Goal: Task Accomplishment & Management: Use online tool/utility

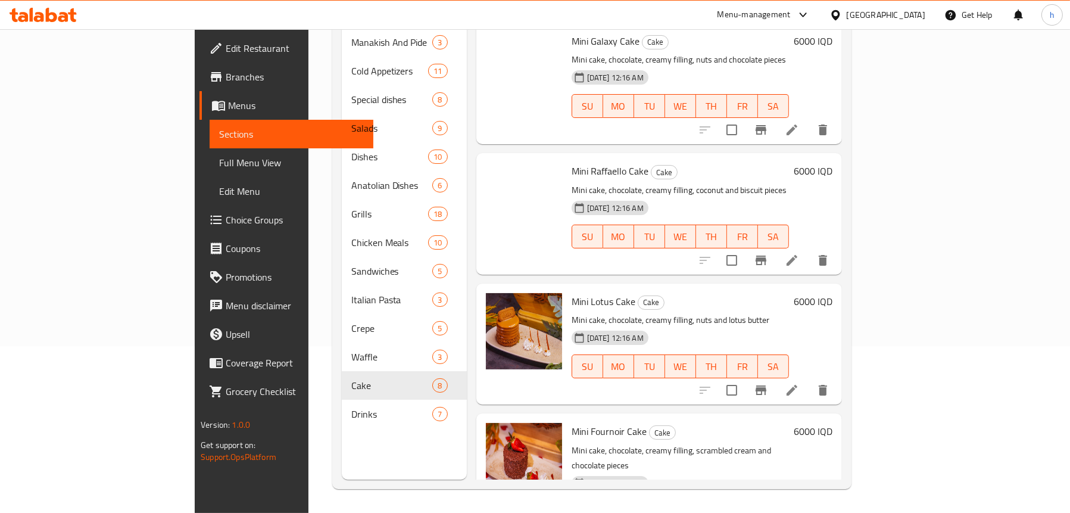
scroll to position [378, 0]
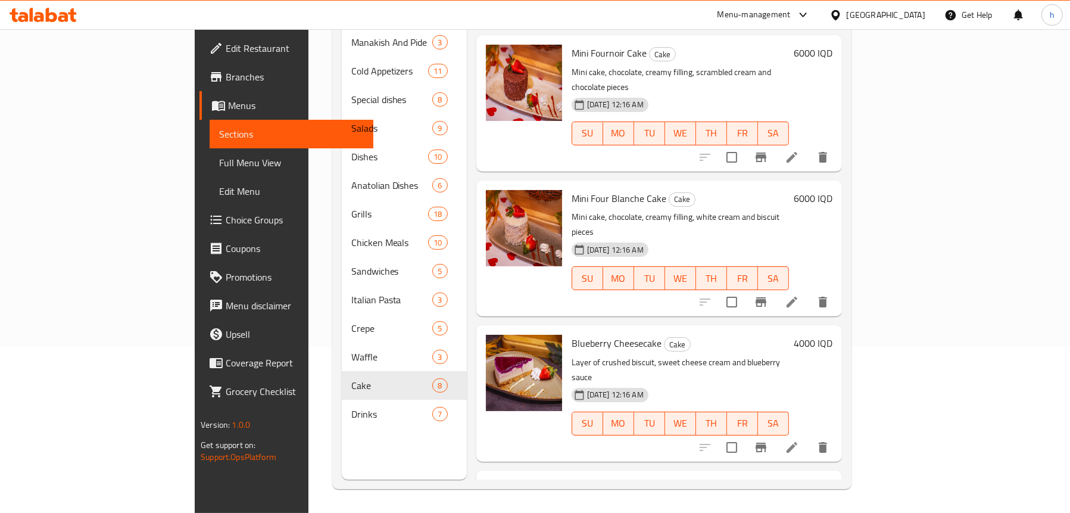
click at [60, 11] on icon at bounding box center [43, 15] width 67 height 14
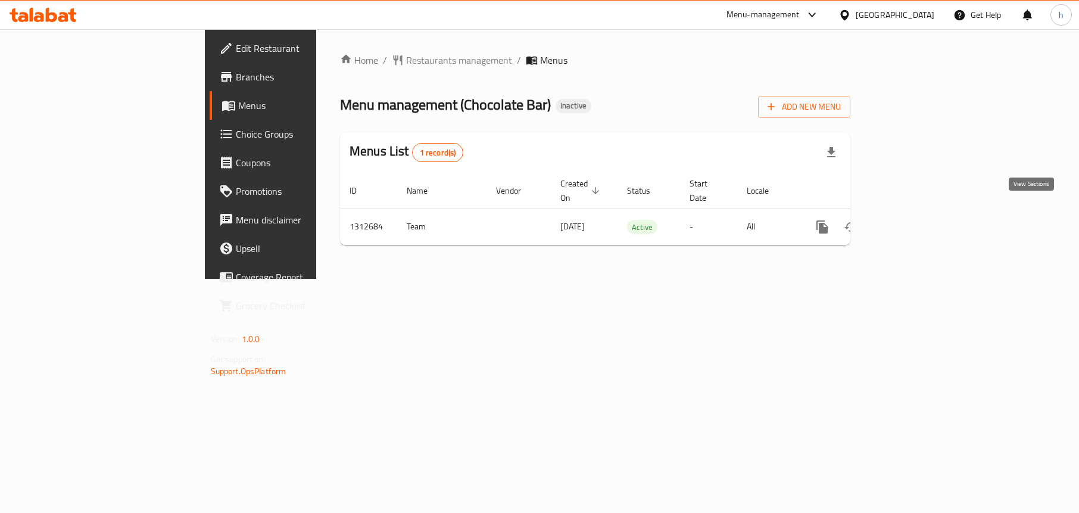
click at [915, 220] on icon "enhanced table" at bounding box center [908, 227] width 14 height 14
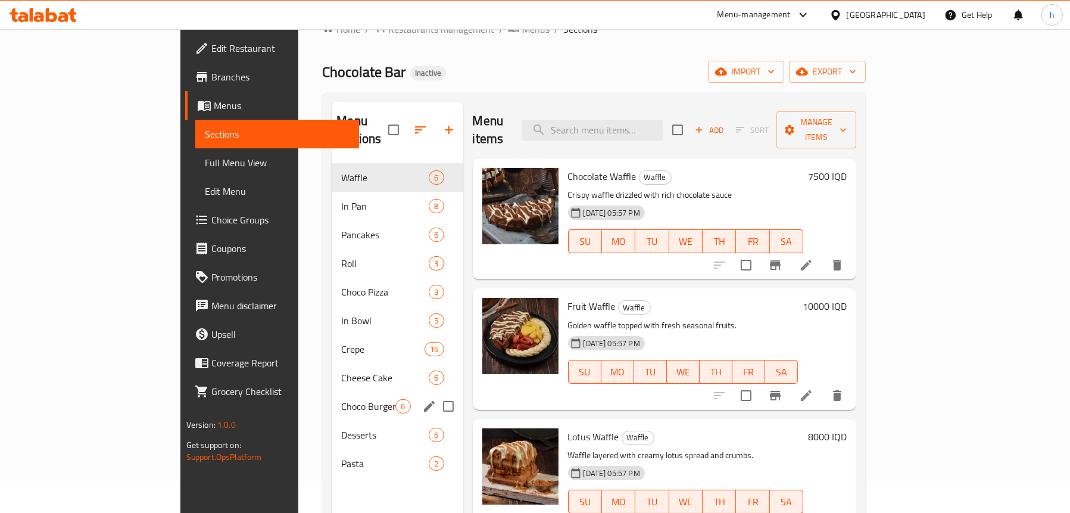
scroll to position [60, 0]
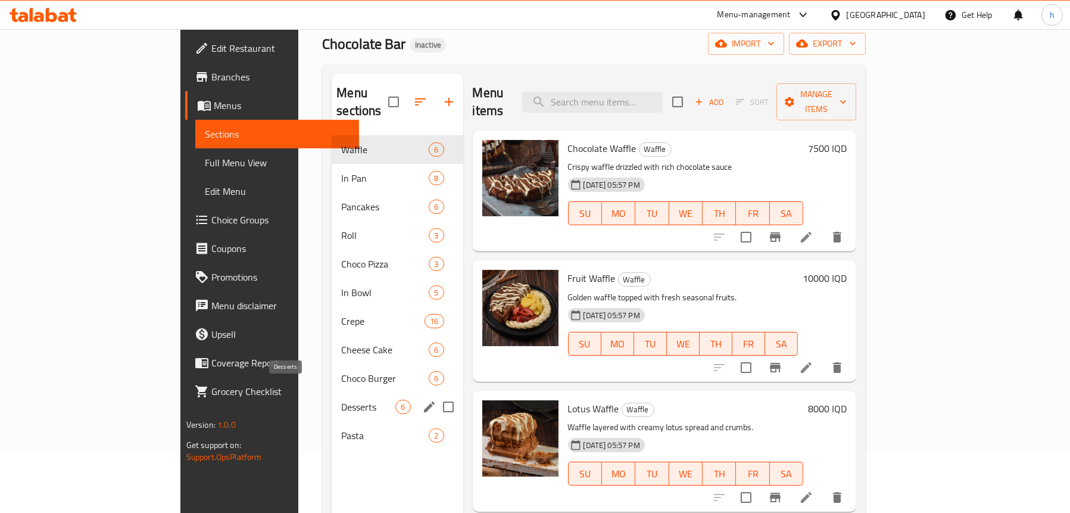
click at [341, 400] on span "Desserts" at bounding box center [368, 407] width 54 height 14
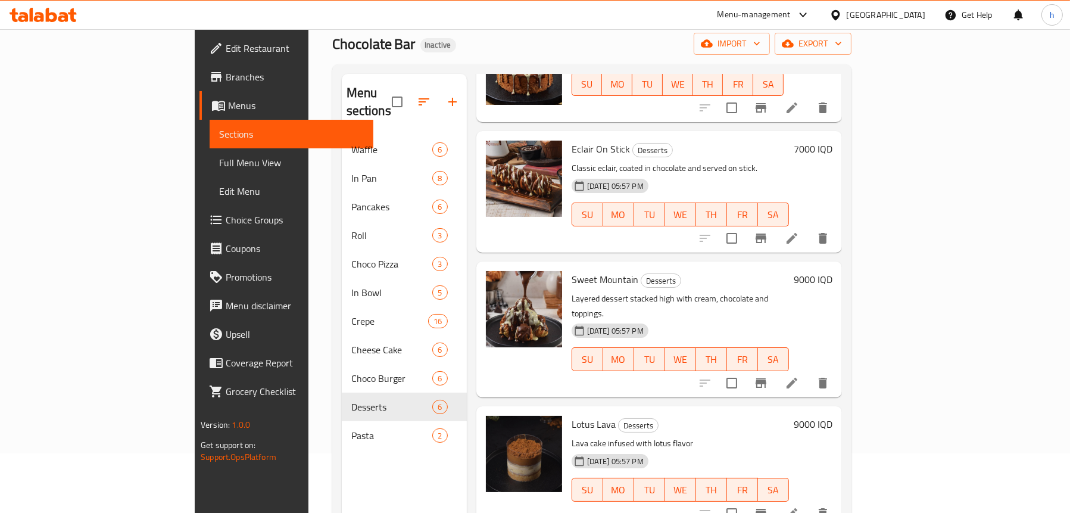
scroll to position [279, 0]
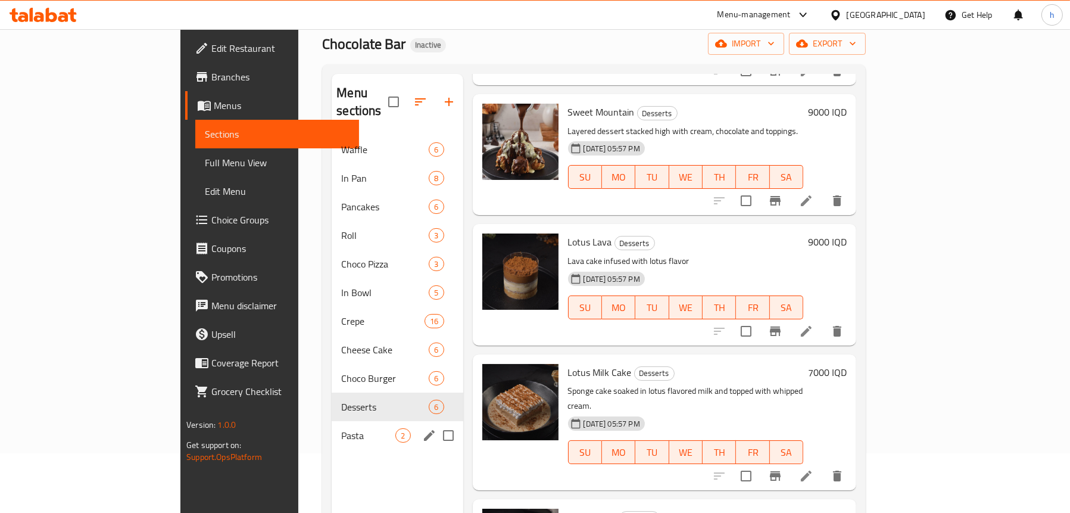
click at [341, 428] on span "Pasta" at bounding box center [368, 435] width 54 height 14
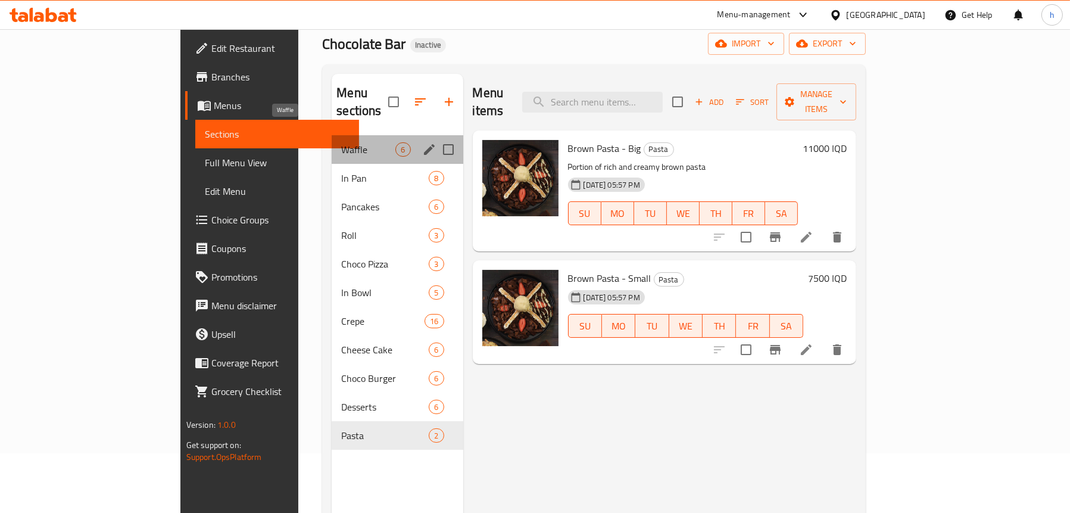
click at [341, 142] on span "Waffle" at bounding box center [368, 149] width 54 height 14
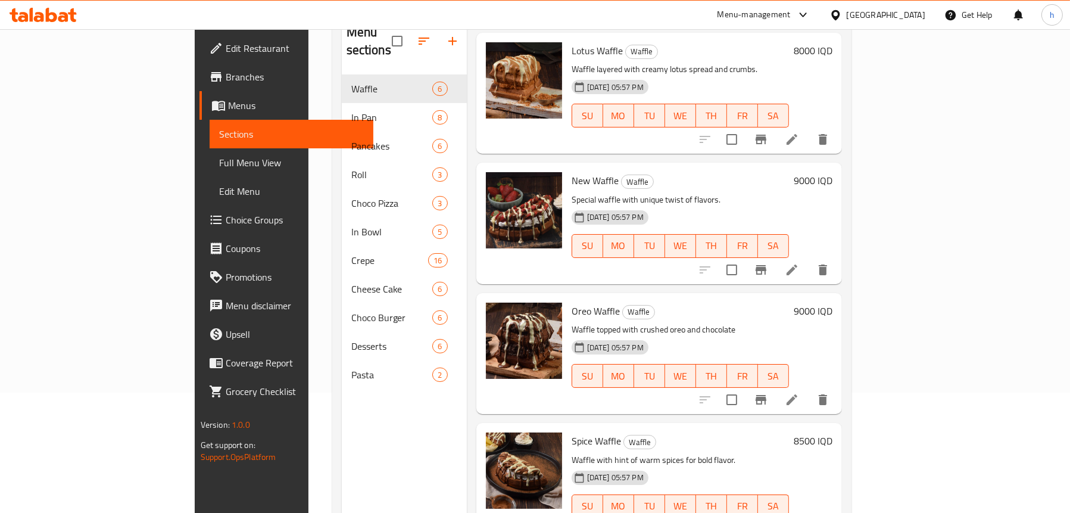
scroll to position [167, 0]
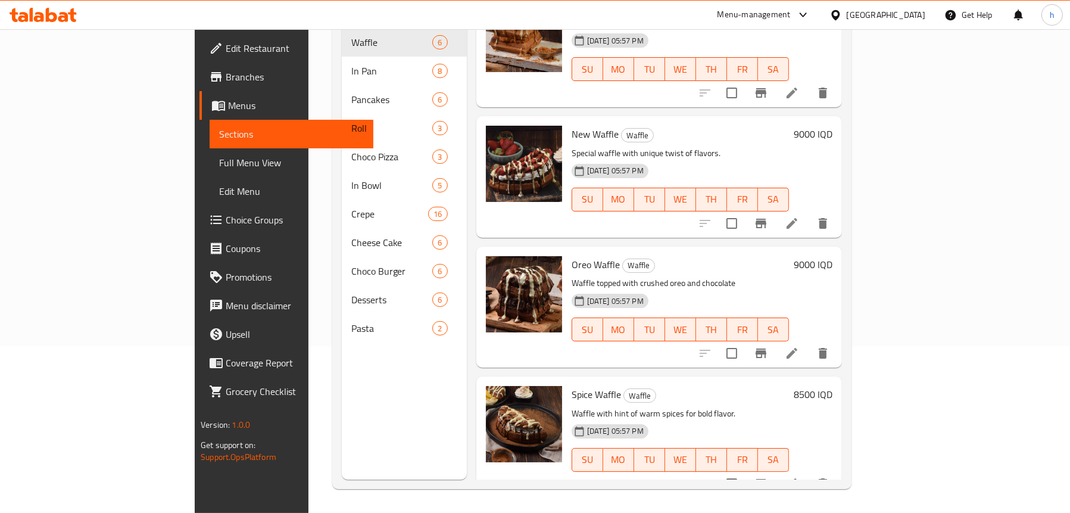
click at [54, 17] on icon at bounding box center [51, 15] width 11 height 14
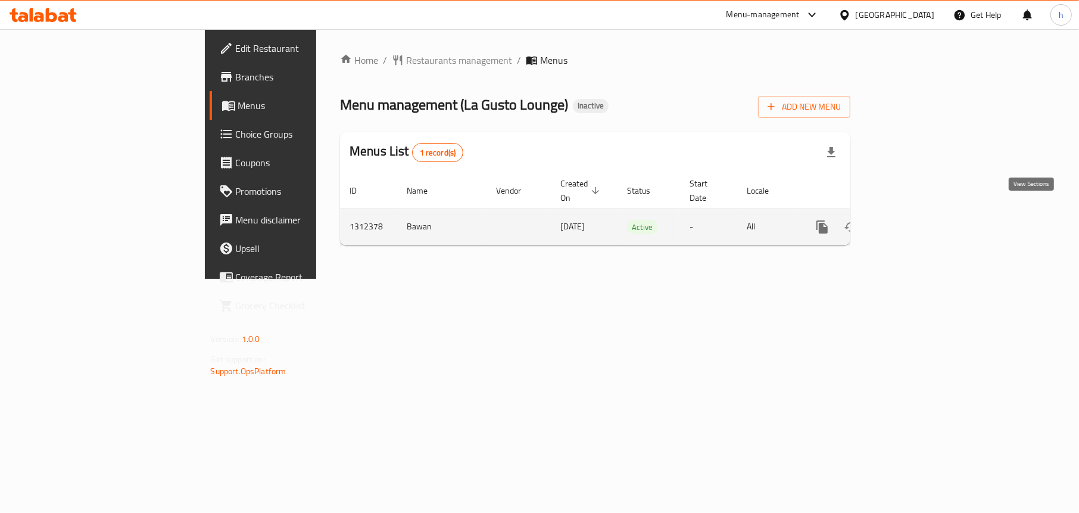
click at [915, 220] on icon "enhanced table" at bounding box center [908, 227] width 14 height 14
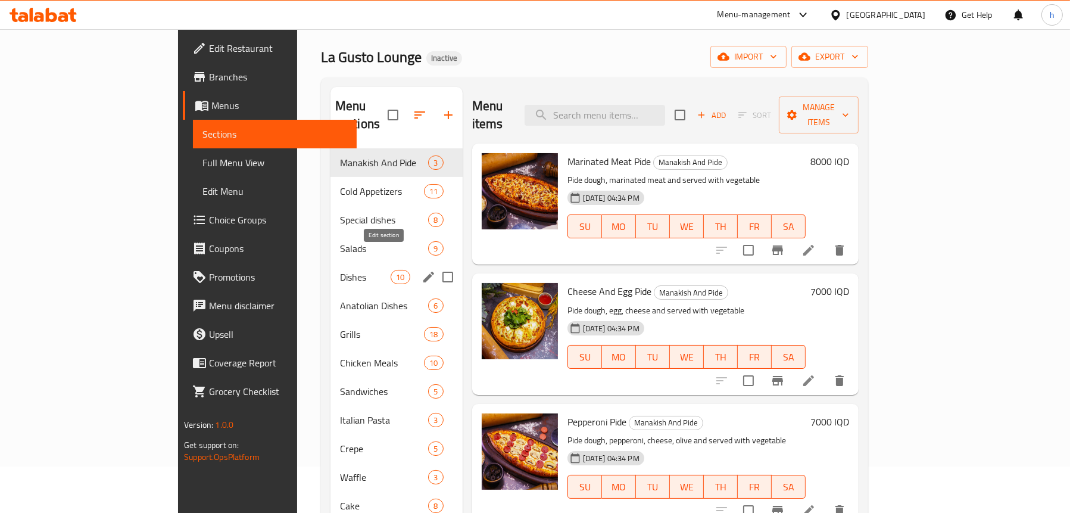
scroll to position [167, 0]
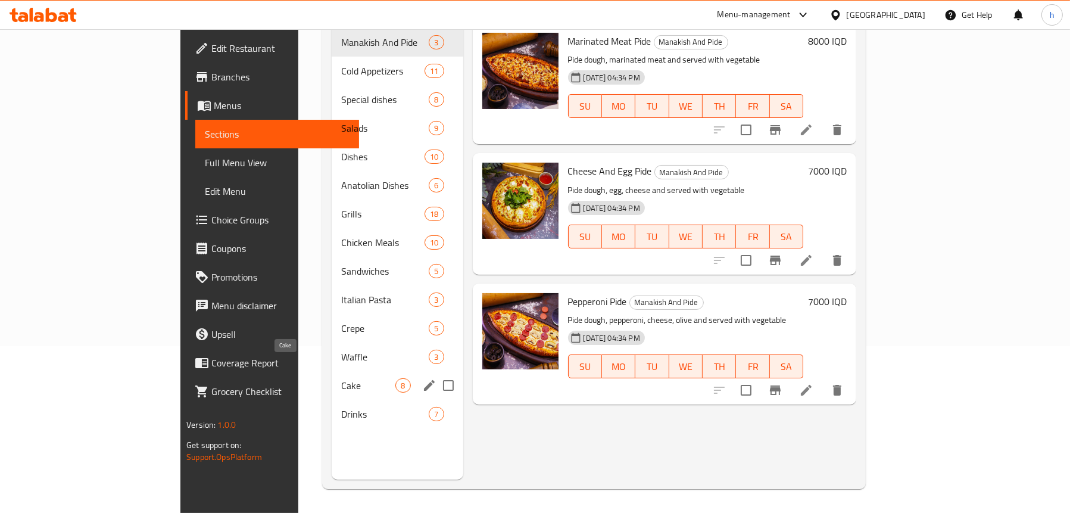
click at [341, 378] on span "Cake" at bounding box center [368, 385] width 54 height 14
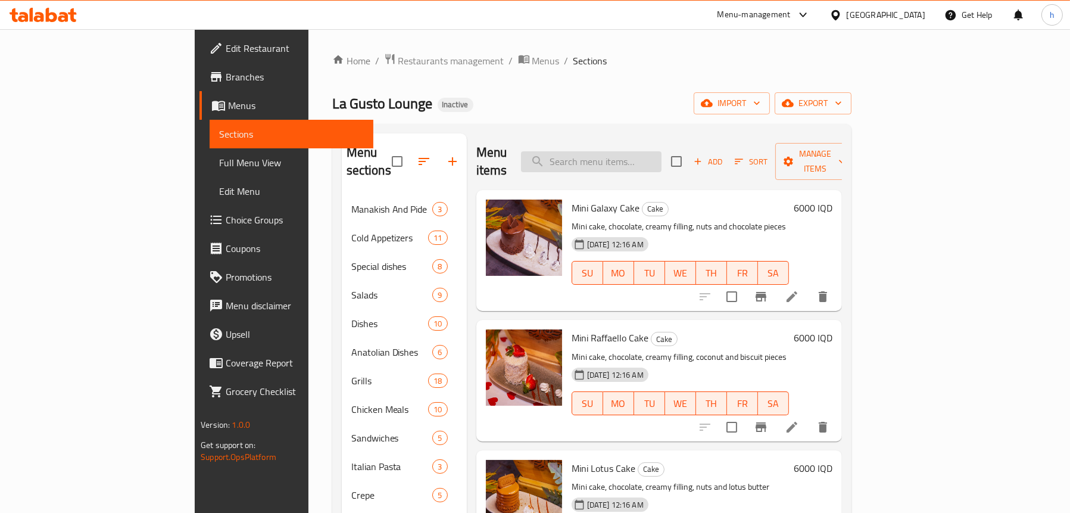
click at [634, 151] on input "search" at bounding box center [591, 161] width 141 height 21
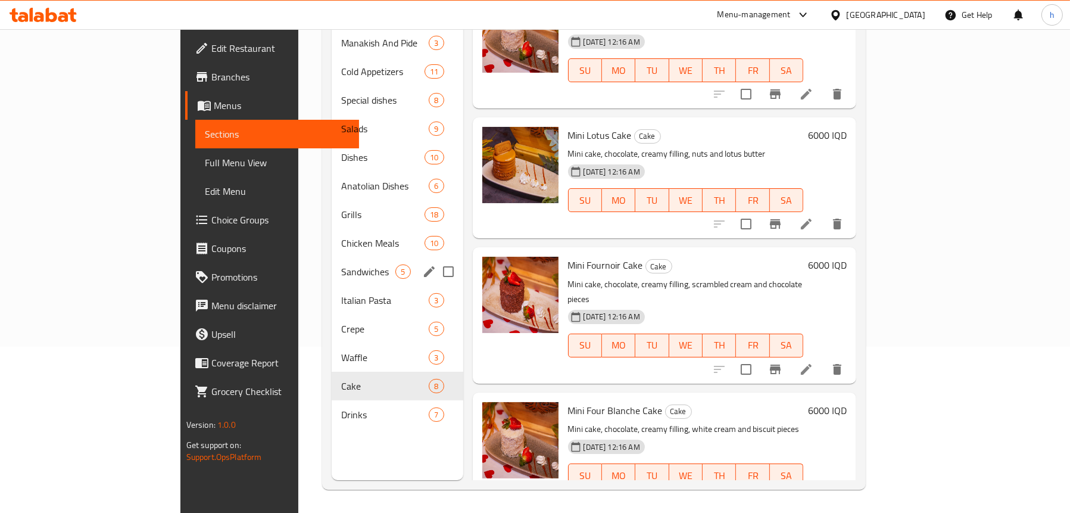
scroll to position [167, 0]
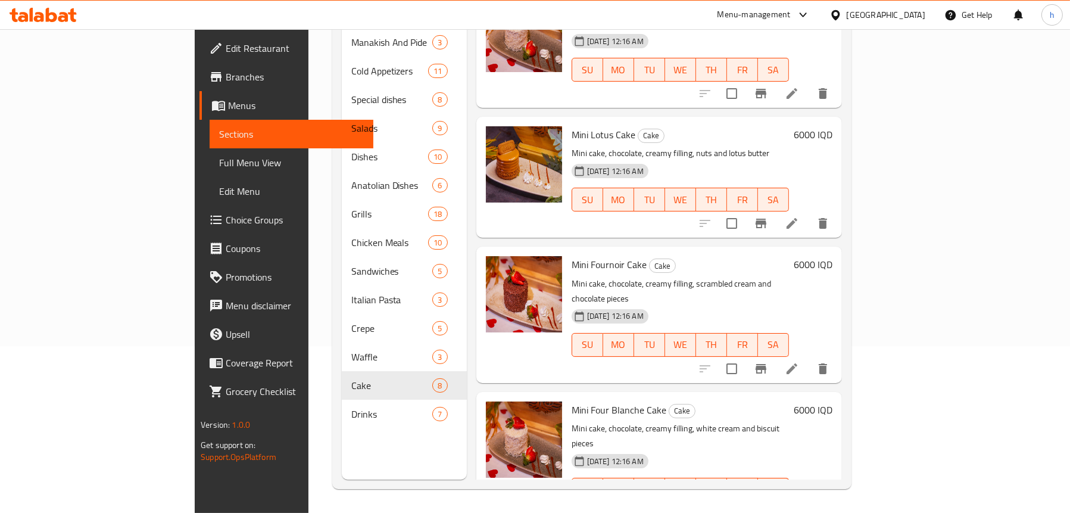
type input "mini cake"
